Goal: Information Seeking & Learning: Learn about a topic

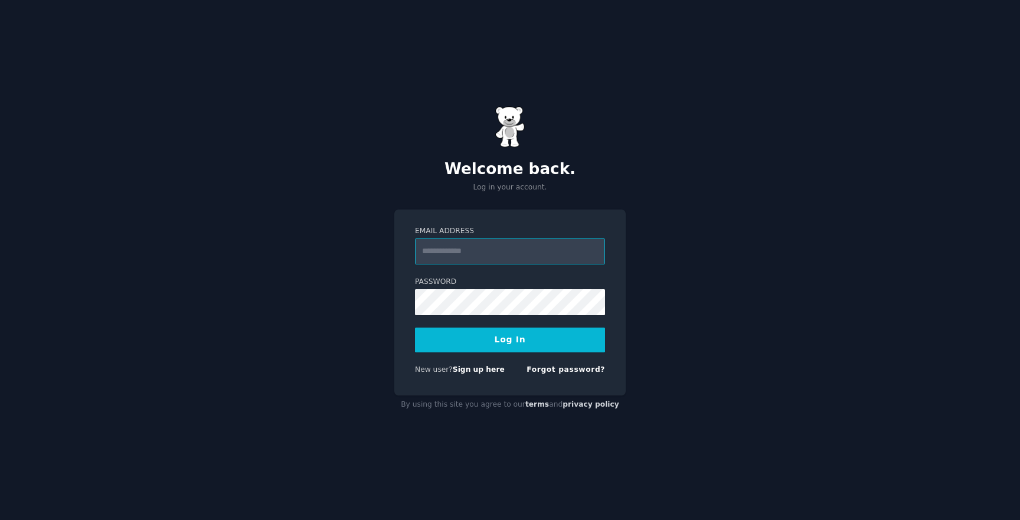
click at [483, 240] on input "Email Address" at bounding box center [510, 251] width 190 height 26
type input "**********"
click at [490, 345] on button "Log In" at bounding box center [510, 339] width 190 height 25
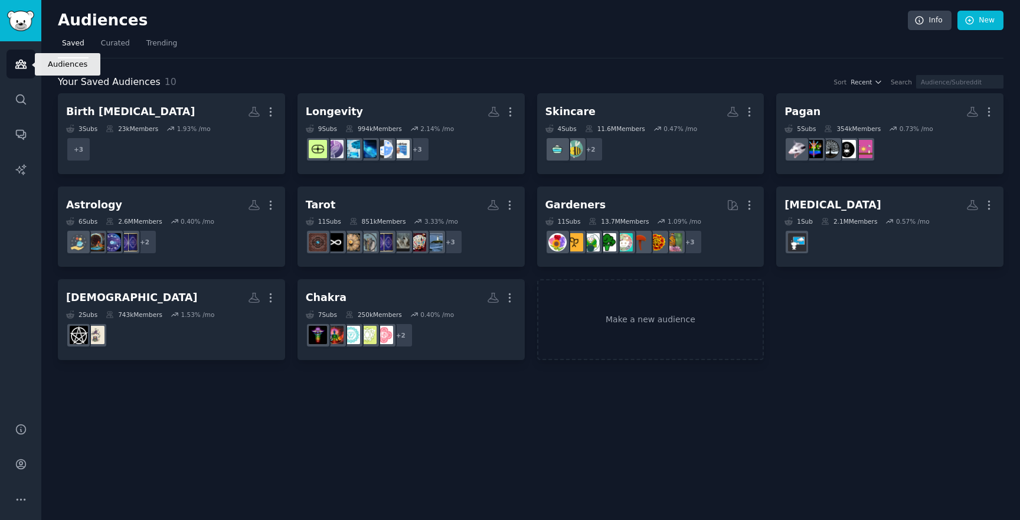
click at [18, 61] on icon "Sidebar" at bounding box center [21, 64] width 12 height 12
click at [18, 24] on img "Sidebar" at bounding box center [20, 21] width 27 height 21
click at [146, 50] on link "Trending" at bounding box center [161, 46] width 39 height 24
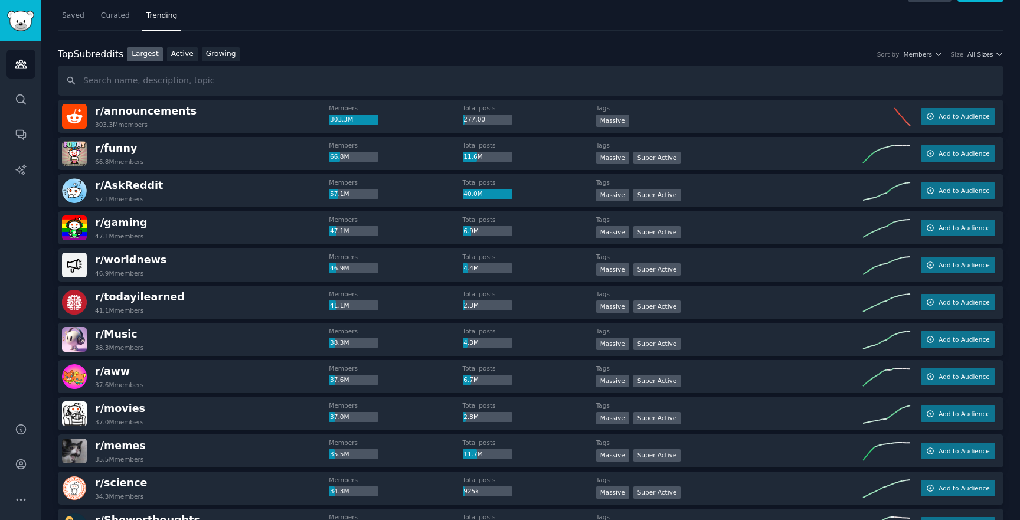
scroll to position [28, 0]
click at [208, 54] on link "Growing" at bounding box center [221, 54] width 38 height 15
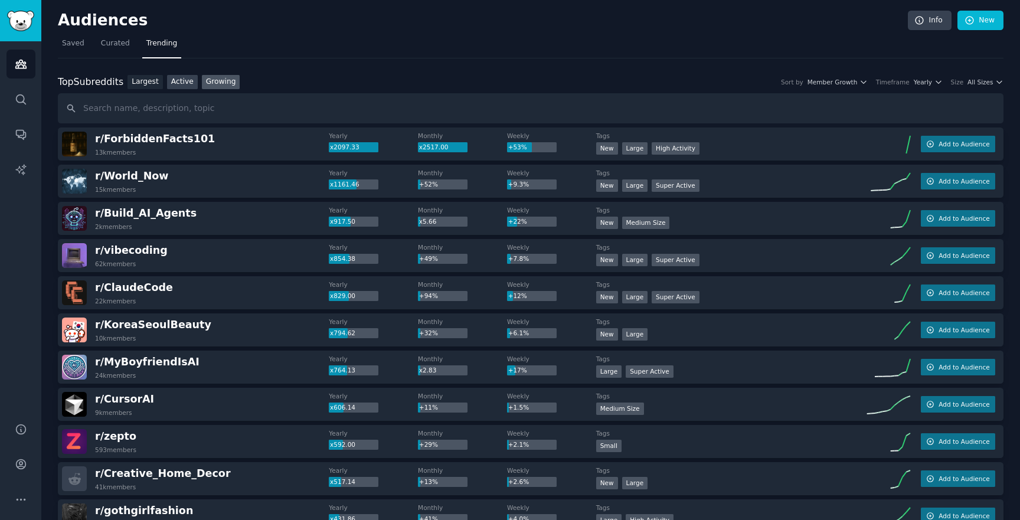
click at [184, 83] on link "Active" at bounding box center [182, 82] width 31 height 15
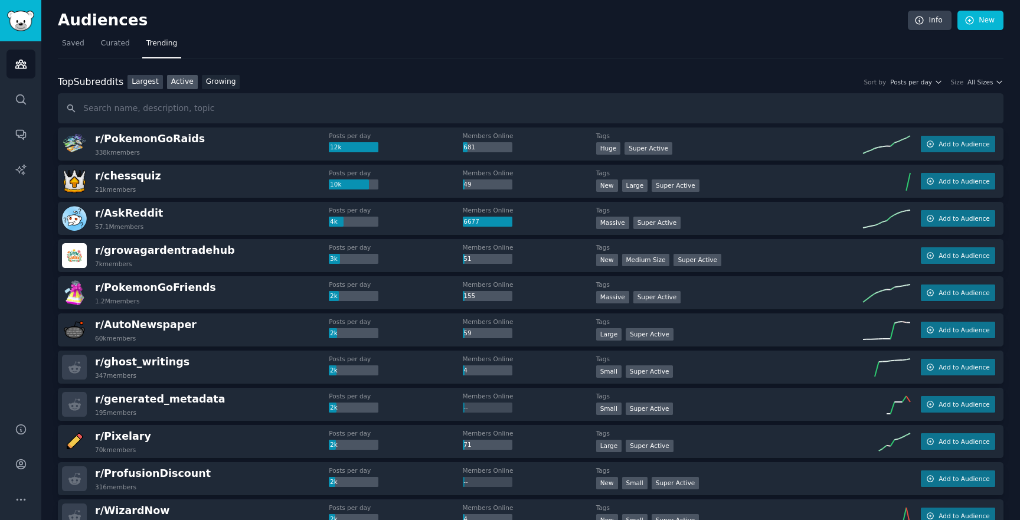
click at [148, 83] on link "Largest" at bounding box center [144, 82] width 35 height 15
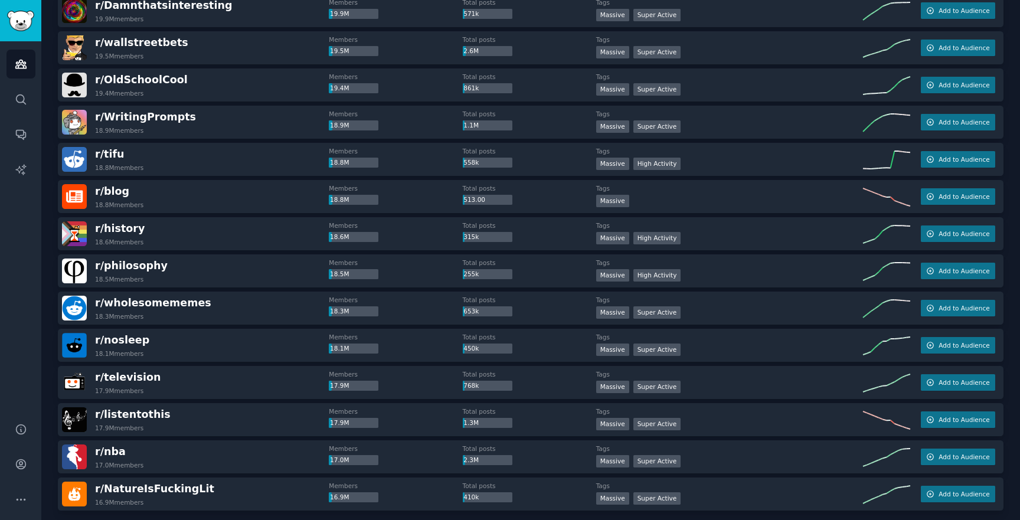
scroll to position [1542, 0]
